Goal: Transaction & Acquisition: Purchase product/service

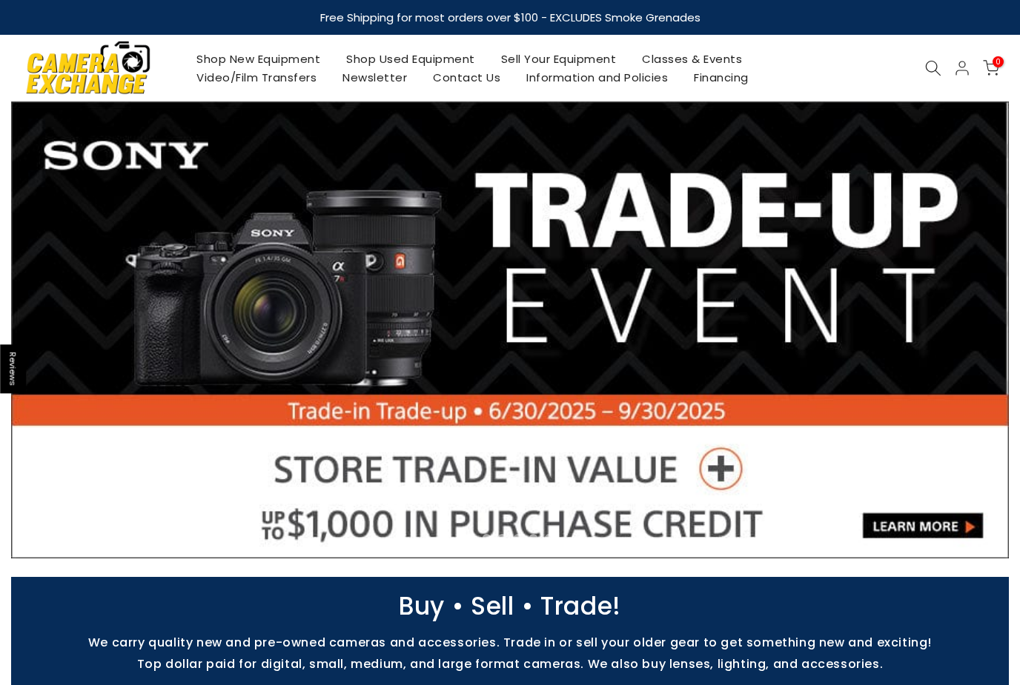
click at [930, 70] on icon at bounding box center [933, 68] width 16 height 16
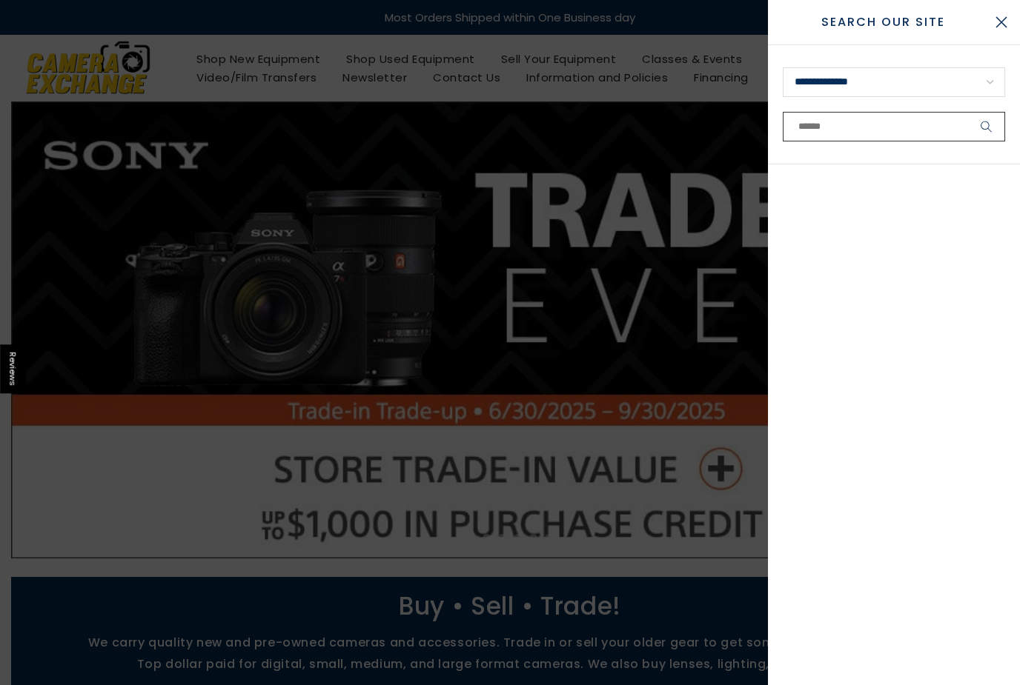
click at [855, 130] on input "text" at bounding box center [893, 127] width 222 height 30
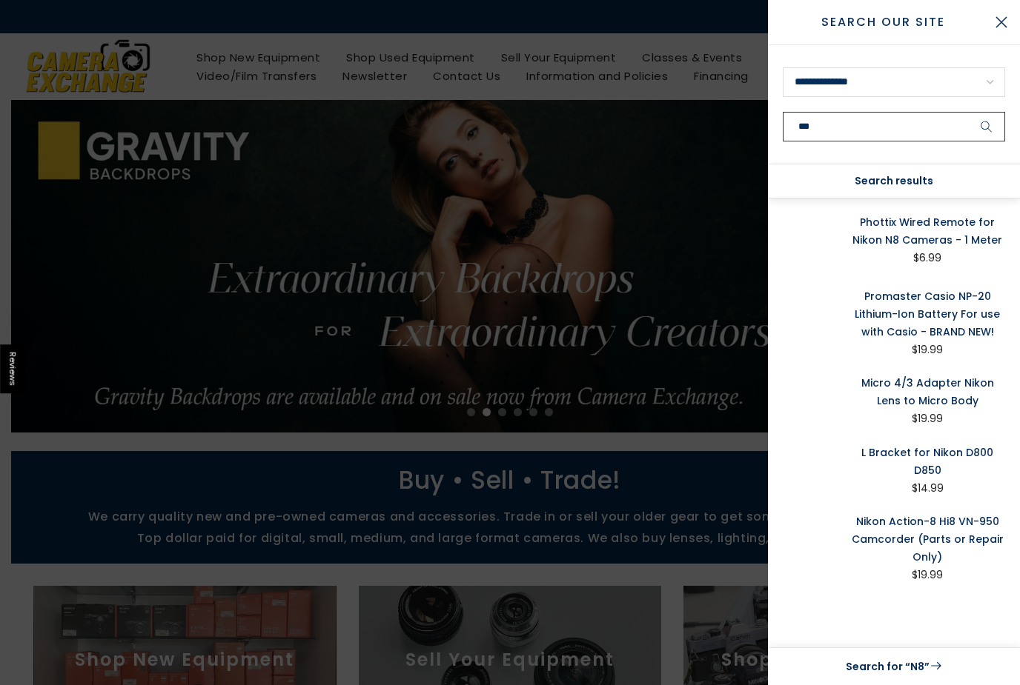
type input "***"
click at [986, 127] on button "submit" at bounding box center [986, 127] width 37 height 30
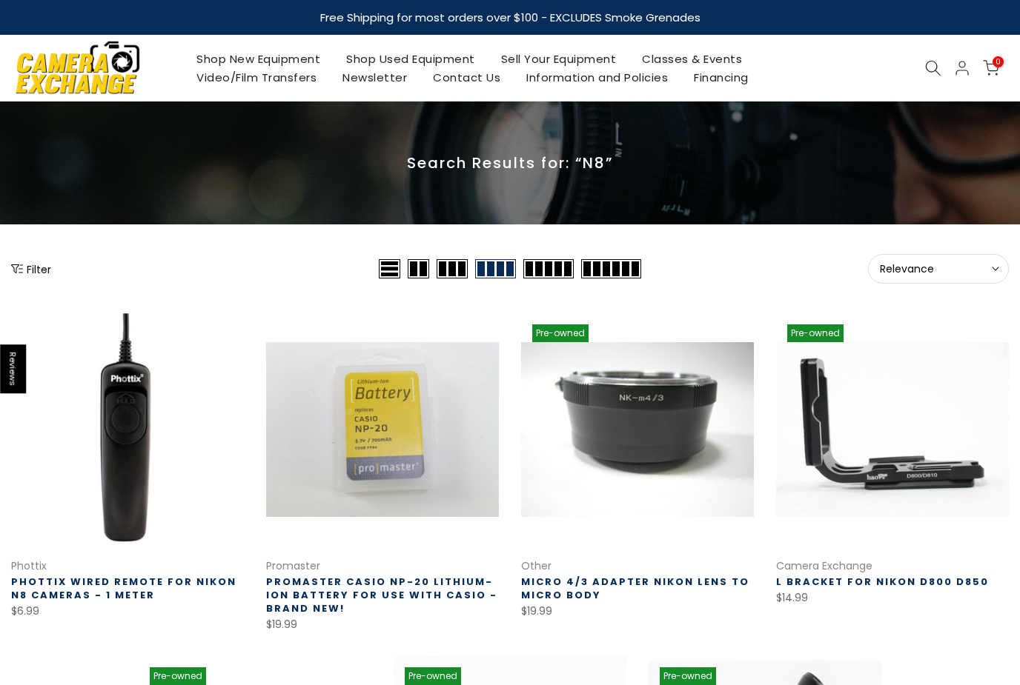
click at [430, 59] on link "Shop Used Equipment" at bounding box center [410, 59] width 155 height 19
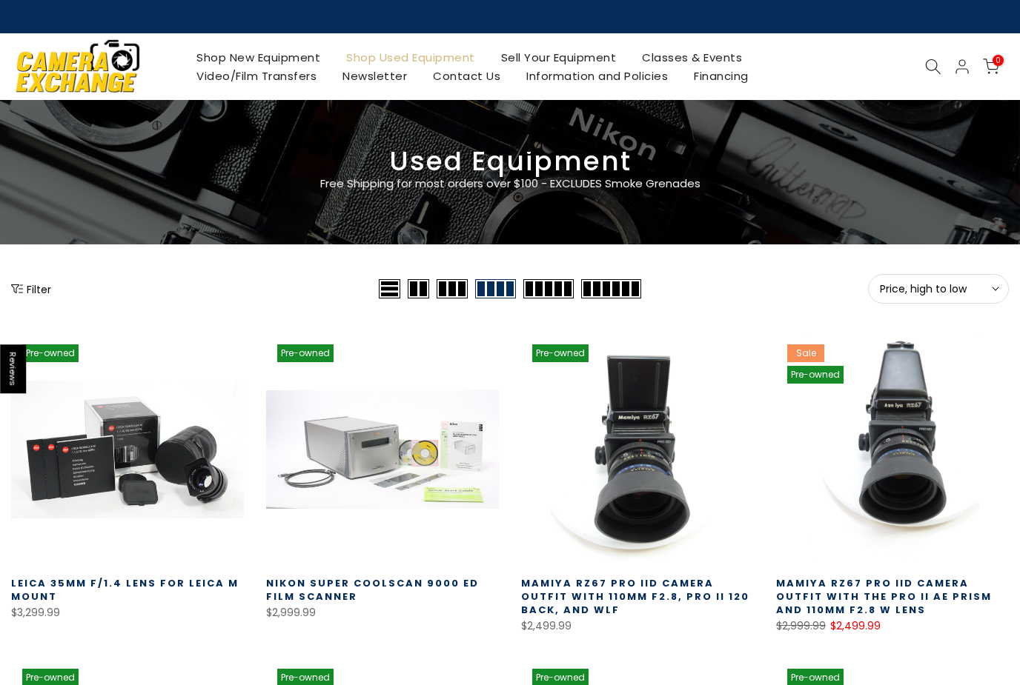
click at [33, 291] on button "Filter" at bounding box center [31, 289] width 40 height 15
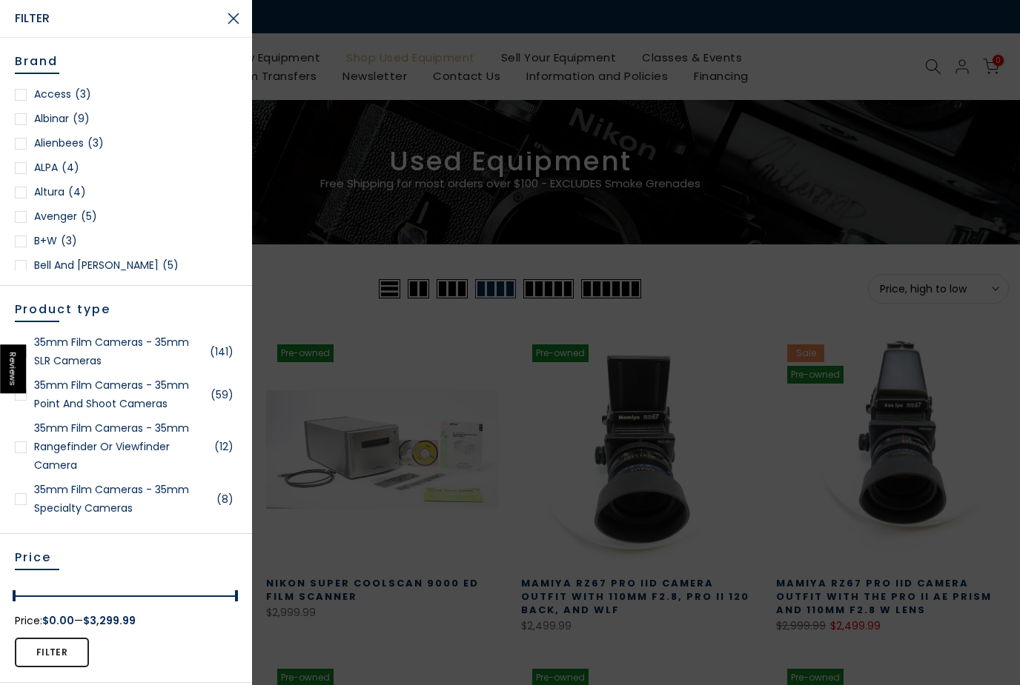
click at [98, 343] on link "35mm Film Cameras - 35mm SLR Cameras (141)" at bounding box center [126, 351] width 222 height 37
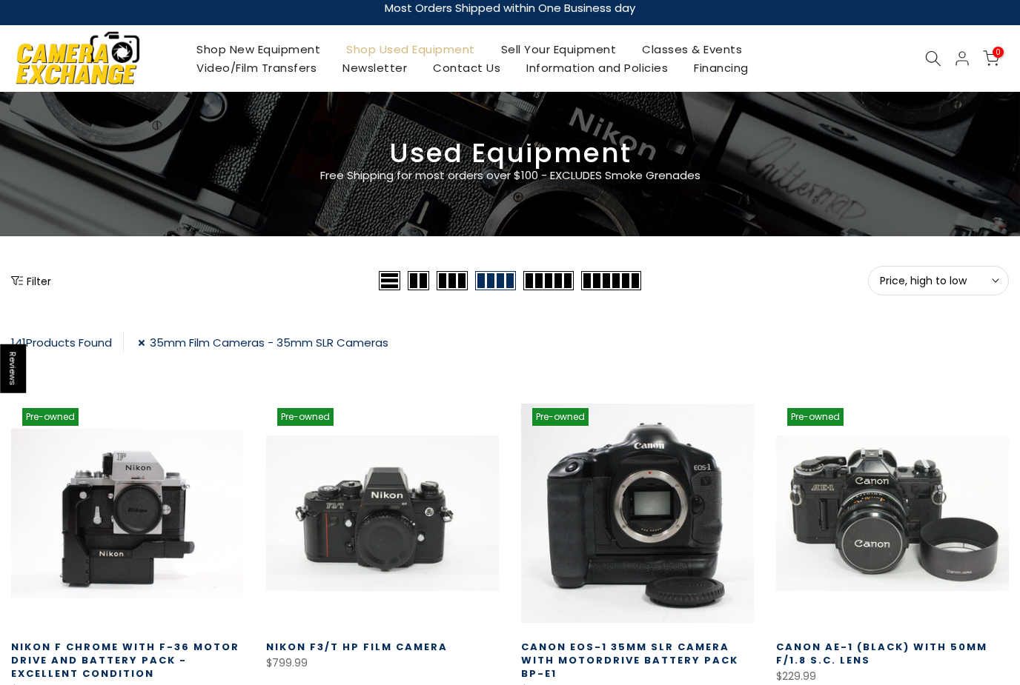
scroll to position [20, 0]
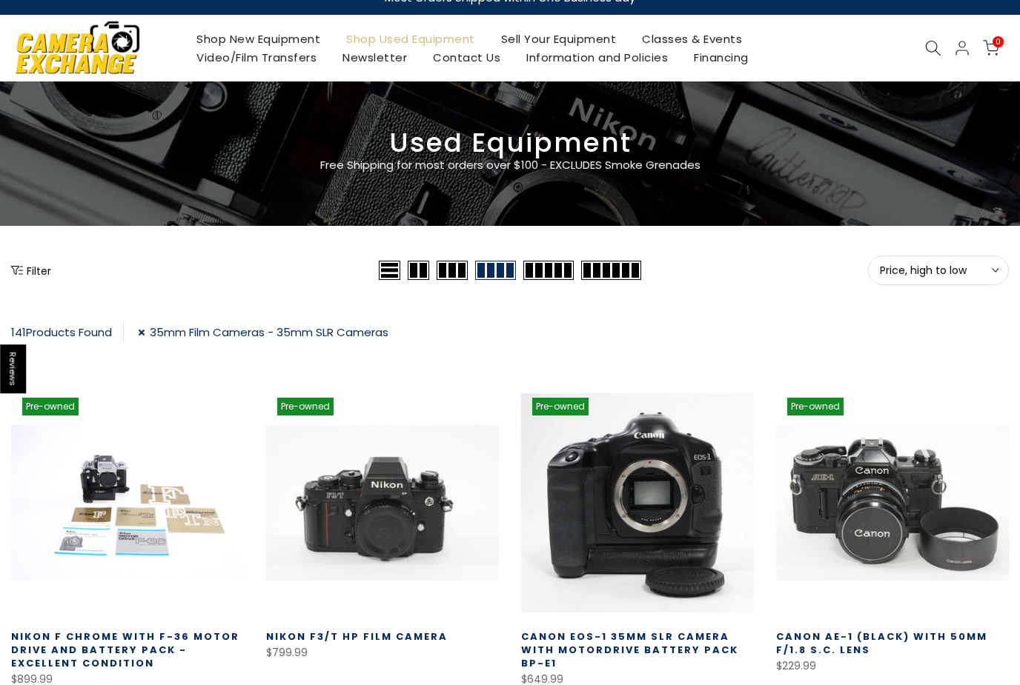
click at [32, 271] on button "Filter" at bounding box center [31, 270] width 40 height 15
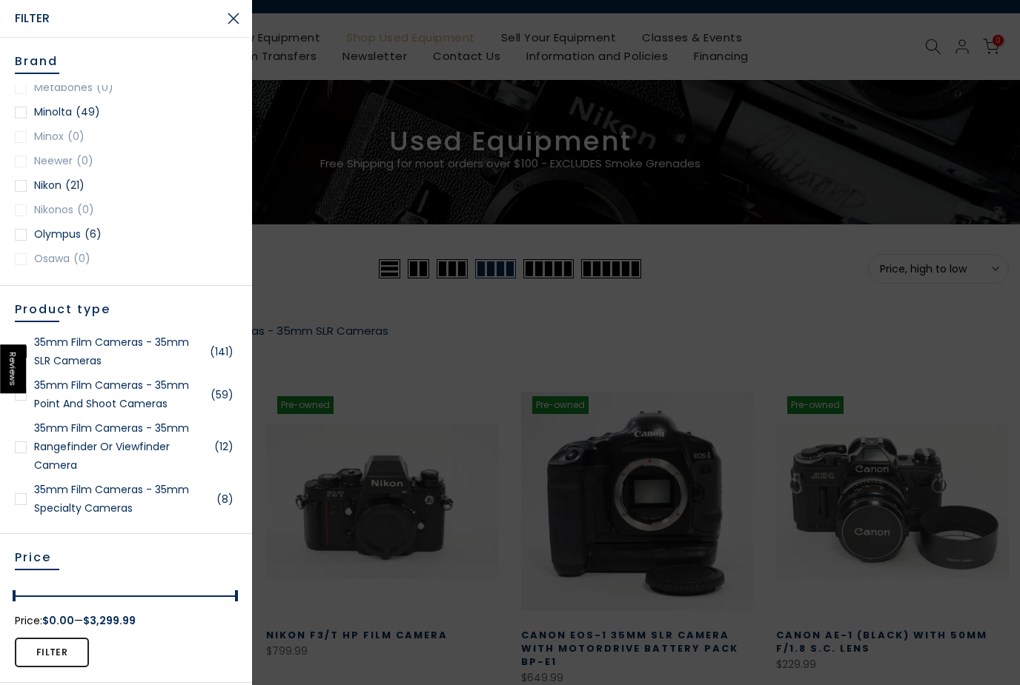
scroll to position [1286, 0]
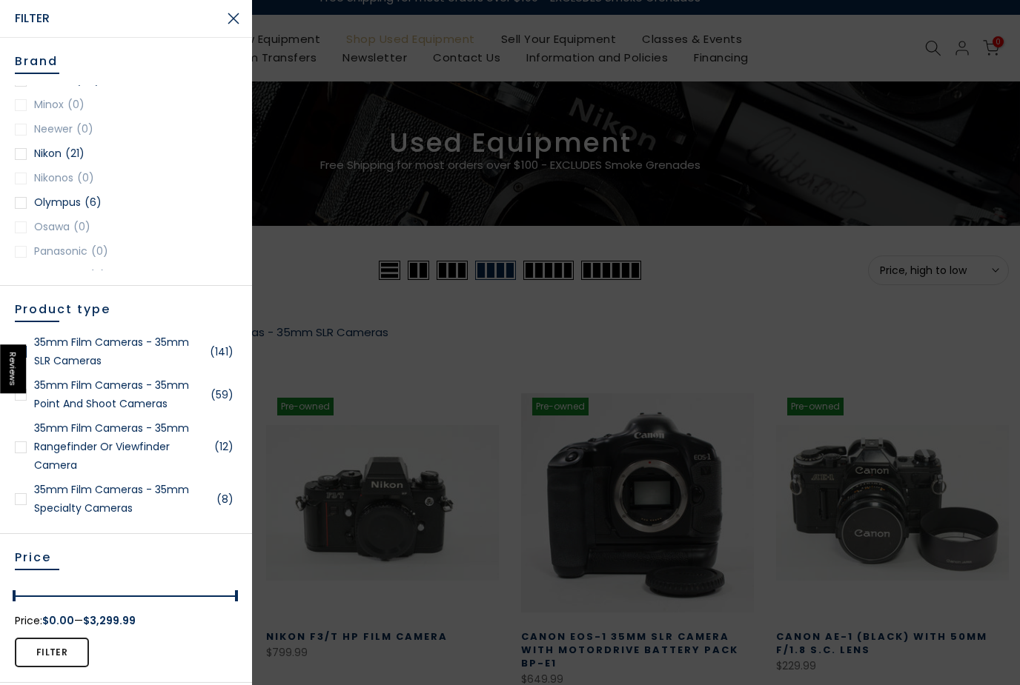
click at [20, 153] on div at bounding box center [21, 154] width 12 height 12
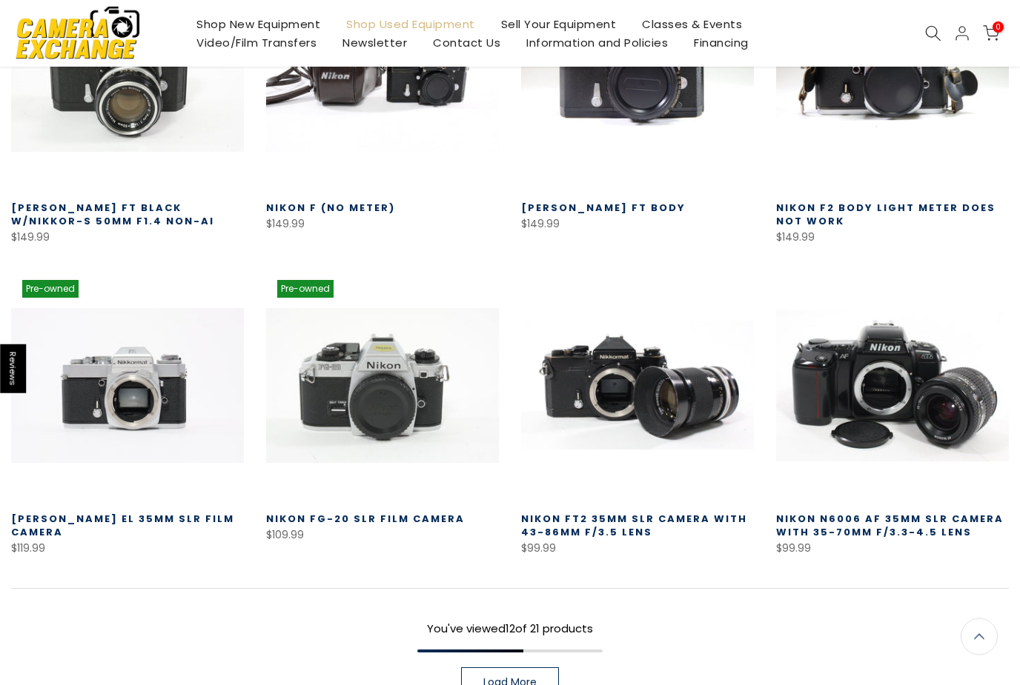
scroll to position [776, 0]
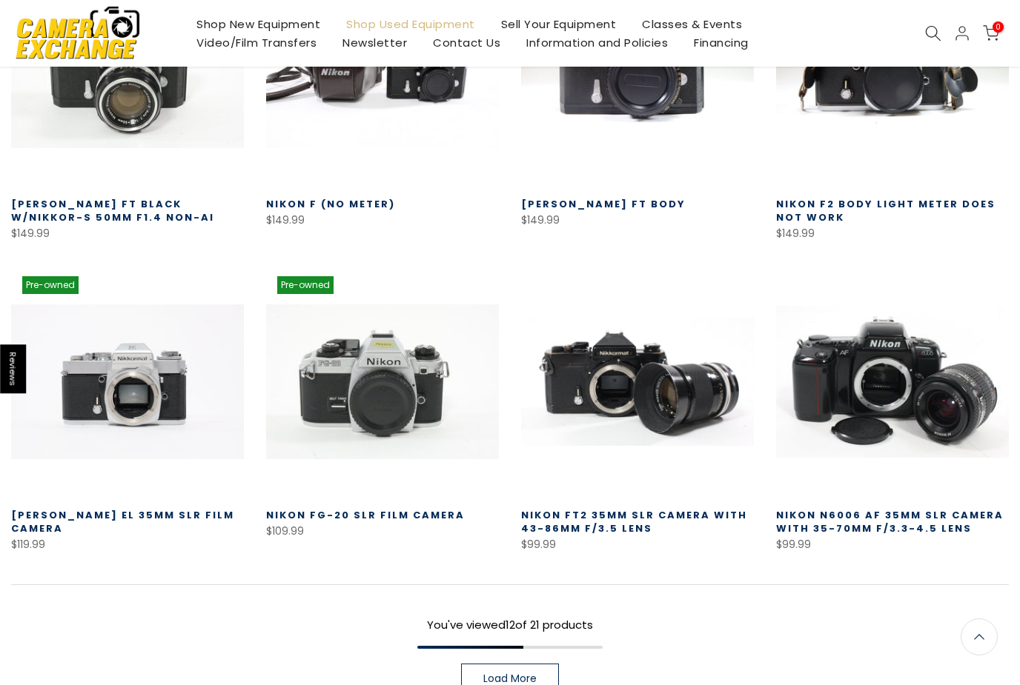
click at [526, 685] on link "Load More" at bounding box center [510, 679] width 98 height 30
